Goal: Check status

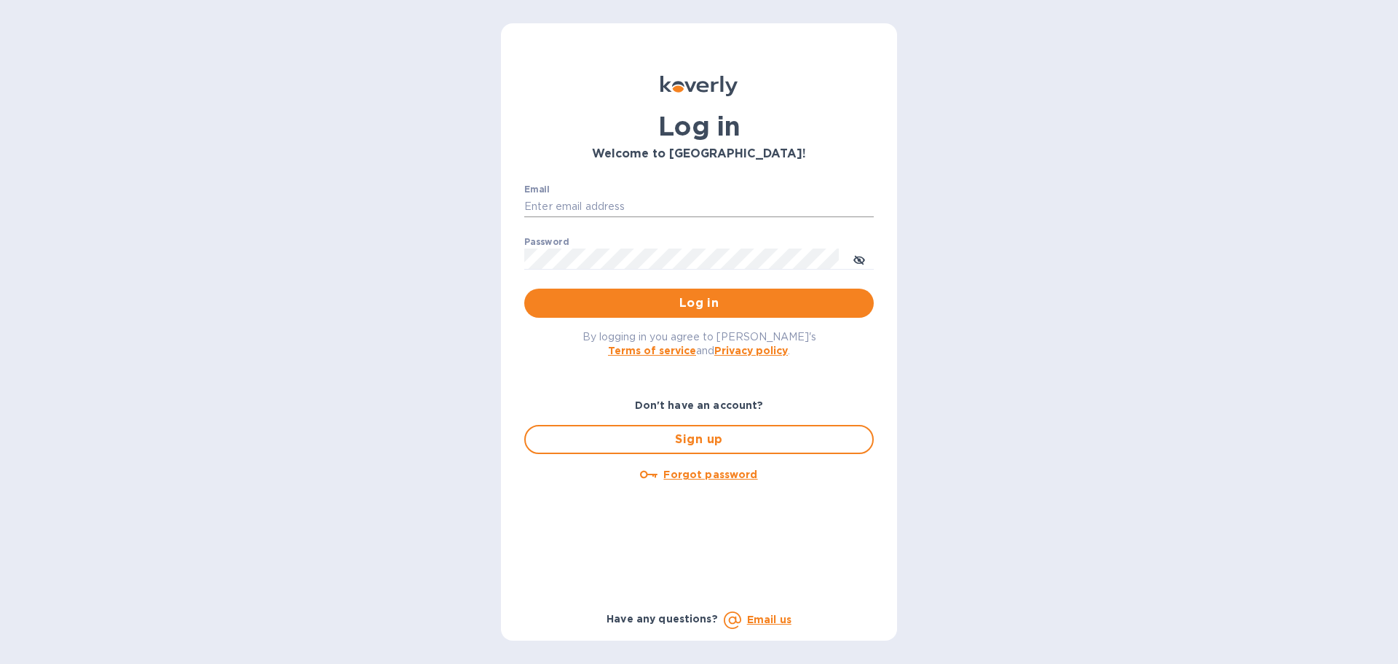
drag, startPoint x: 605, startPoint y: 186, endPoint x: 597, endPoint y: 206, distance: 21.7
click at [603, 189] on div "Email ​" at bounding box center [699, 210] width 350 height 52
click at [597, 208] on input "Email" at bounding box center [699, 207] width 350 height 22
type input "kelly.christensen@shipspry.com"
click at [710, 299] on span "Log in" at bounding box center [699, 302] width 326 height 17
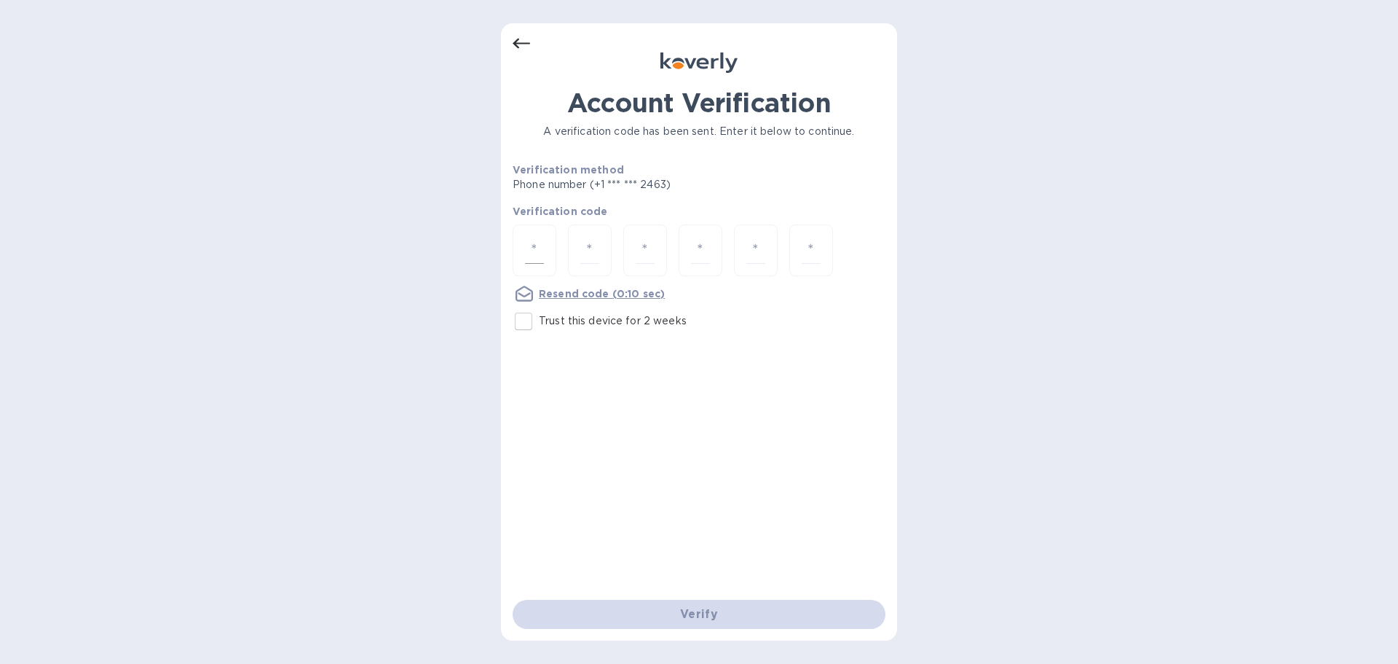
click at [528, 233] on div at bounding box center [535, 250] width 44 height 52
type input "9"
type input "7"
type input "8"
type input "5"
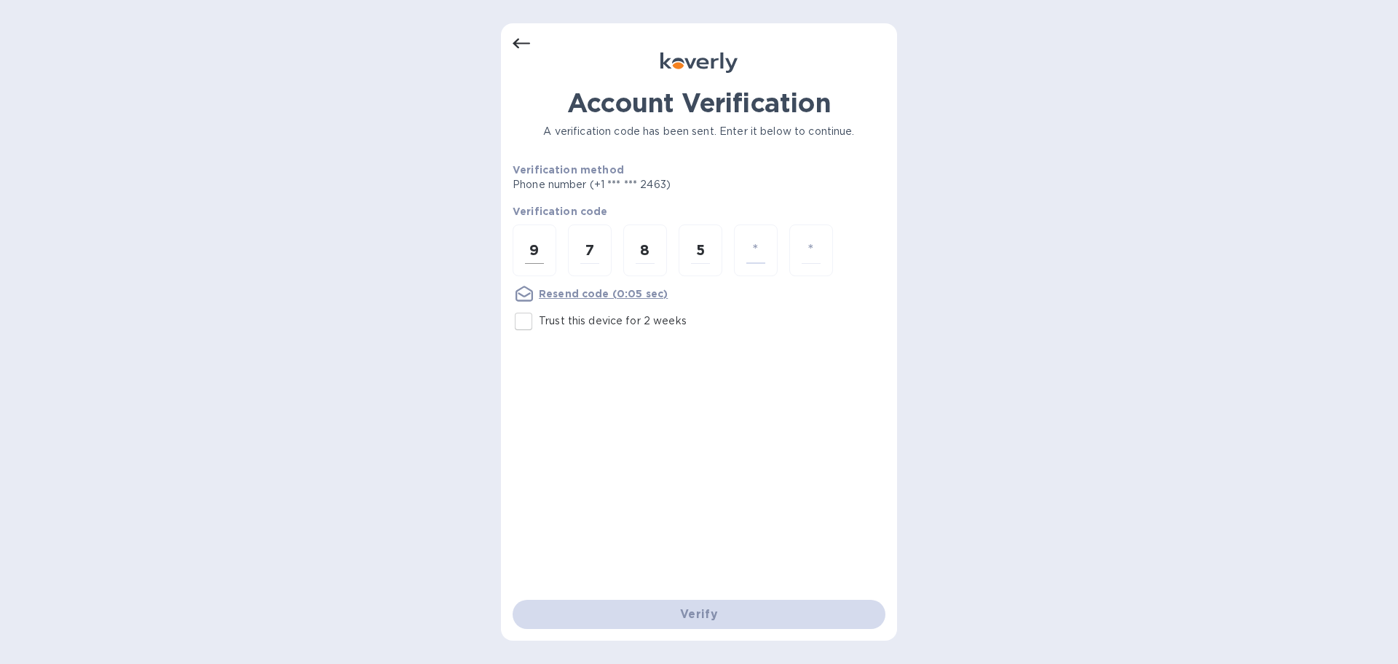
type input "5"
type input "4"
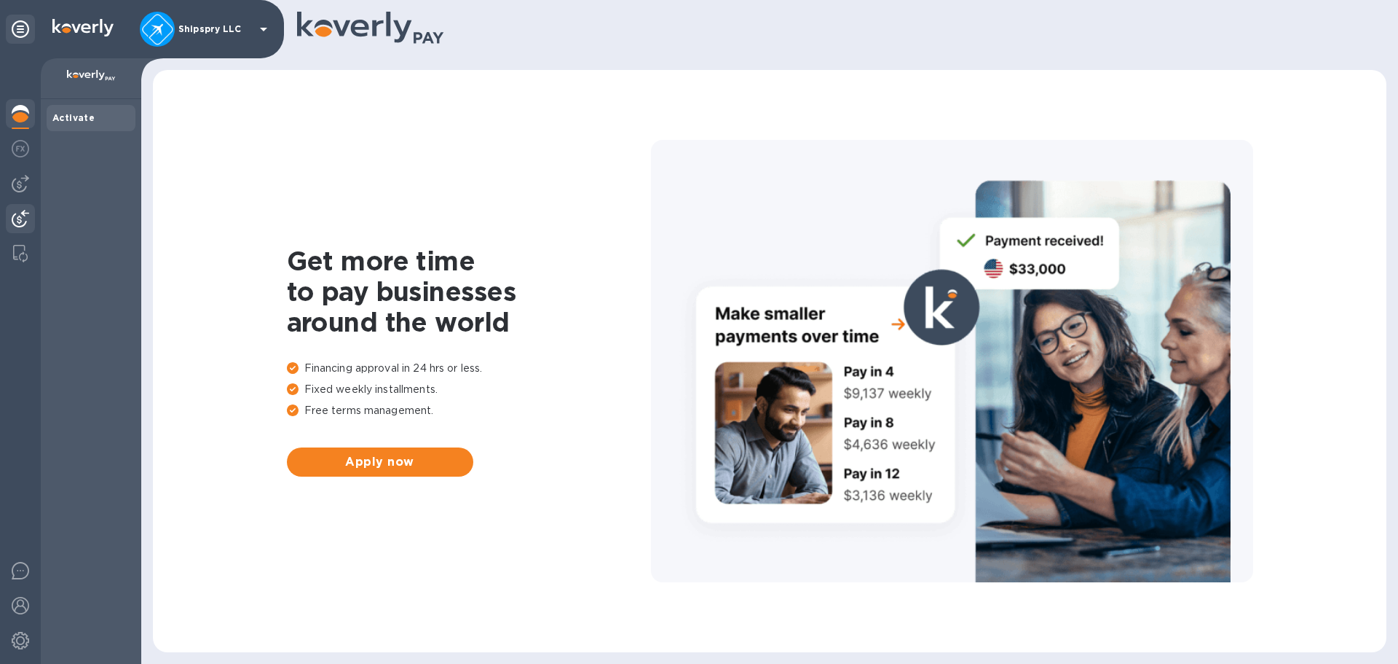
click at [12, 219] on img at bounding box center [20, 218] width 17 height 17
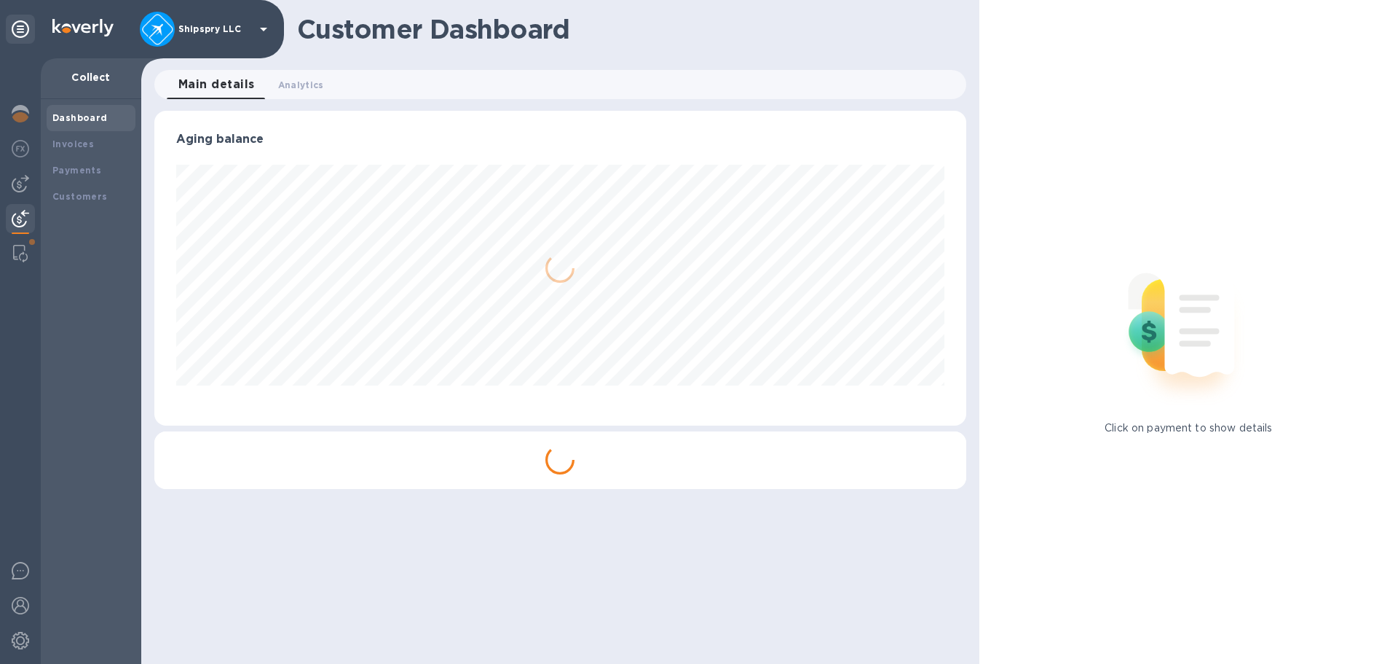
scroll to position [315, 811]
click at [70, 168] on b "Payments" at bounding box center [76, 170] width 49 height 11
